Goal: Task Accomplishment & Management: Use online tool/utility

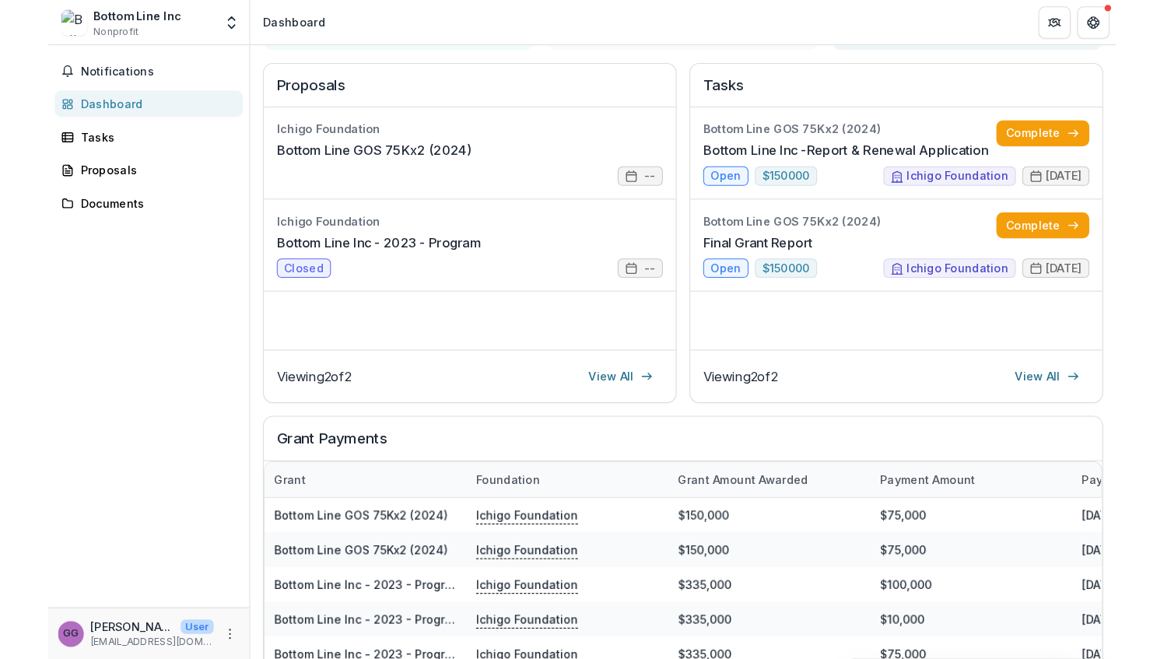
scroll to position [189, 0]
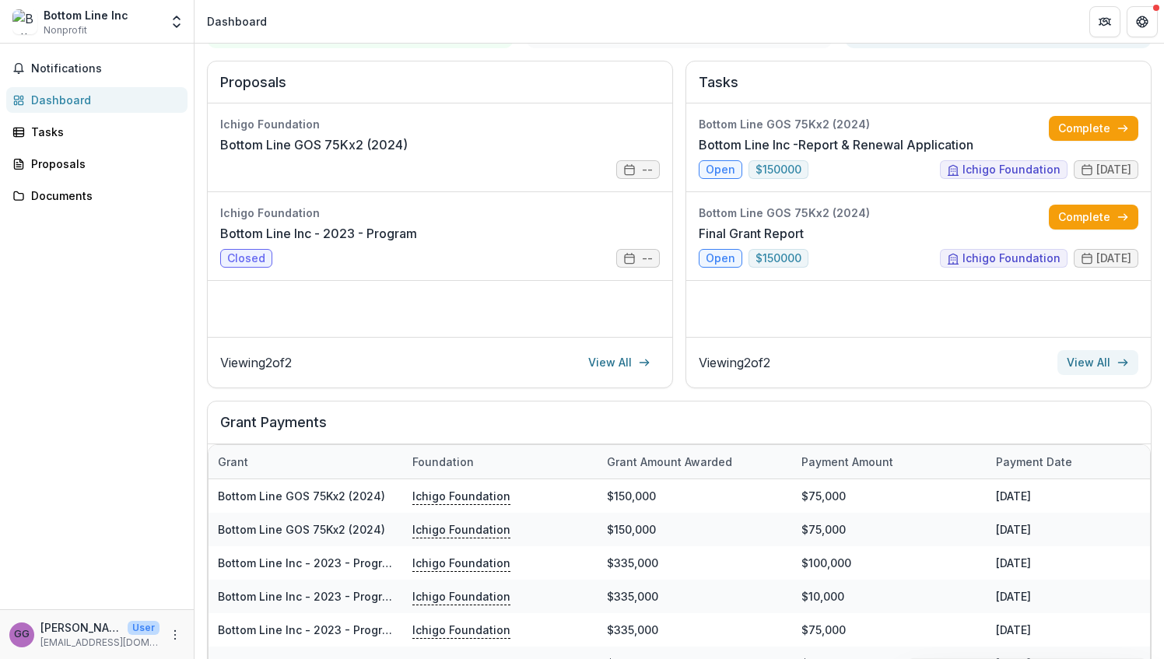
click at [1028, 372] on link "View All" at bounding box center [1097, 362] width 81 height 25
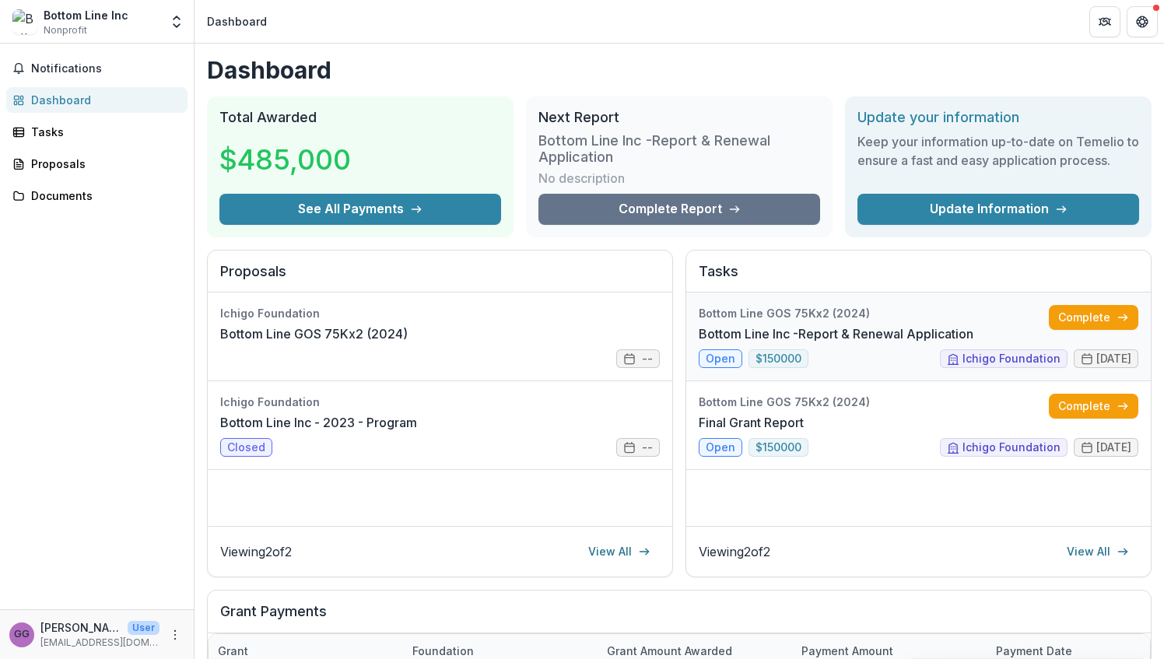
scroll to position [156, 0]
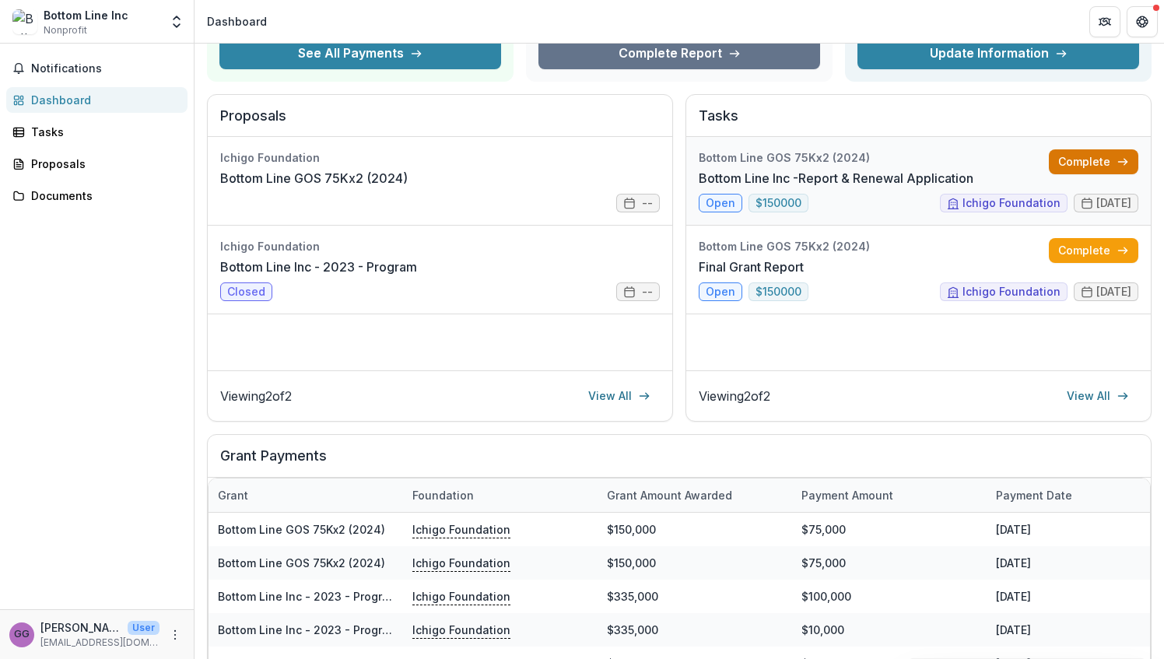
click at [1028, 156] on link "Complete" at bounding box center [1093, 161] width 89 height 25
